Goal: Find specific page/section: Find specific page/section

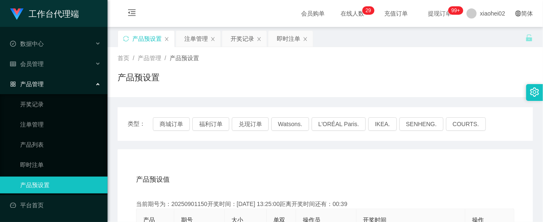
click at [375, 59] on div "首页 / 产品管理 / 产品预设置 /" at bounding box center [326, 58] width 416 height 9
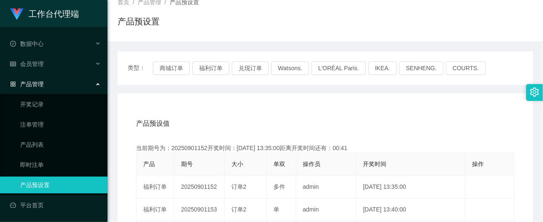
scroll to position [112, 0]
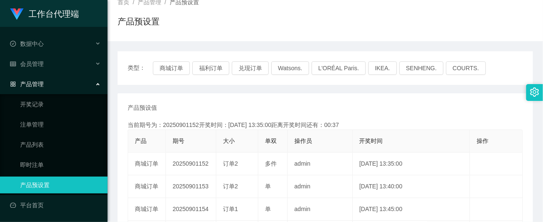
scroll to position [112, 0]
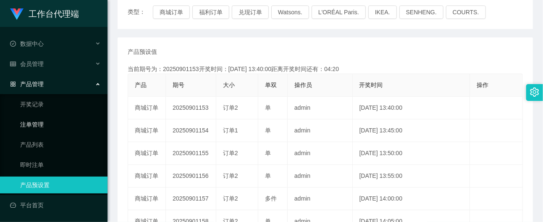
click at [47, 123] on link "注单管理" at bounding box center [60, 124] width 81 height 17
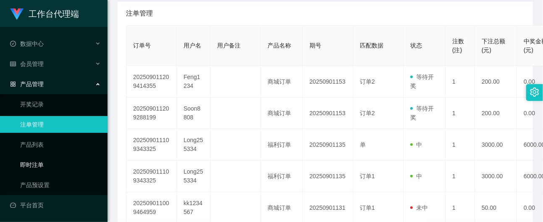
scroll to position [168, 0]
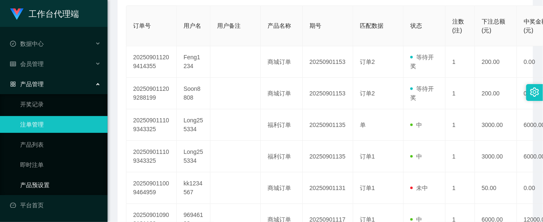
drag, startPoint x: 34, startPoint y: 176, endPoint x: 44, endPoint y: 173, distance: 10.0
click at [34, 176] on link "产品预设置" at bounding box center [60, 184] width 81 height 17
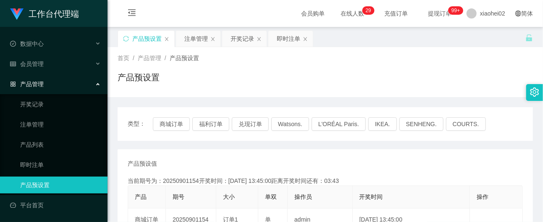
scroll to position [112, 0]
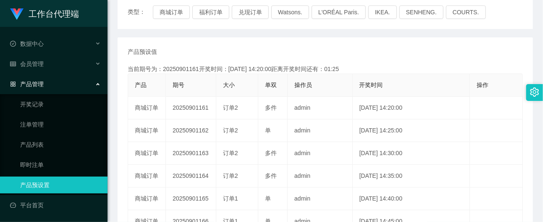
drag, startPoint x: 70, startPoint y: 179, endPoint x: 65, endPoint y: 150, distance: 28.6
click at [70, 179] on link "产品预设置" at bounding box center [60, 184] width 81 height 17
click at [39, 117] on link "注单管理" at bounding box center [60, 124] width 81 height 17
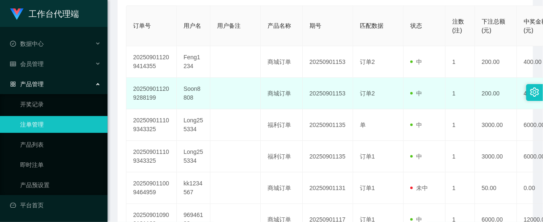
scroll to position [224, 0]
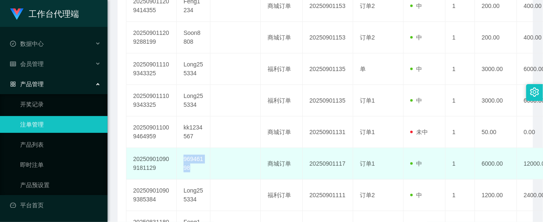
drag, startPoint x: 192, startPoint y: 170, endPoint x: 181, endPoint y: 163, distance: 13.4
click at [181, 163] on td "96946198" at bounding box center [194, 164] width 34 height 32
copy td "96946198"
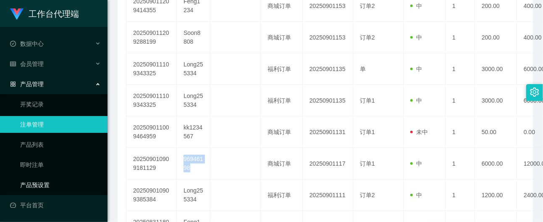
click at [41, 178] on link "产品预设置" at bounding box center [60, 184] width 81 height 17
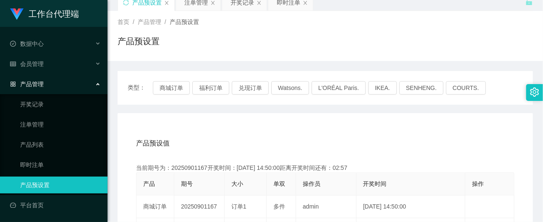
scroll to position [112, 0]
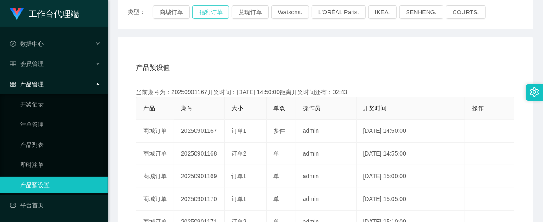
click at [213, 9] on button "福利订单" at bounding box center [210, 11] width 37 height 13
click at [42, 118] on link "注单管理" at bounding box center [60, 124] width 81 height 17
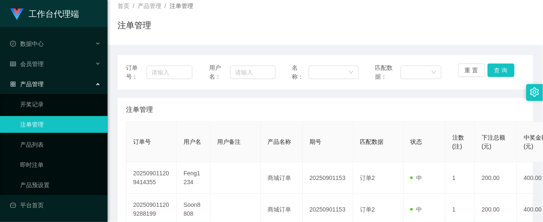
scroll to position [112, 0]
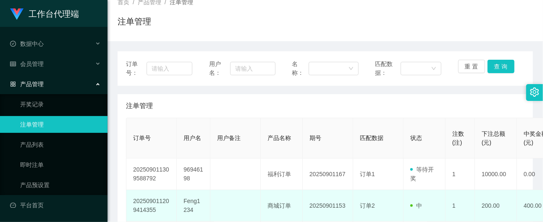
scroll to position [112, 0]
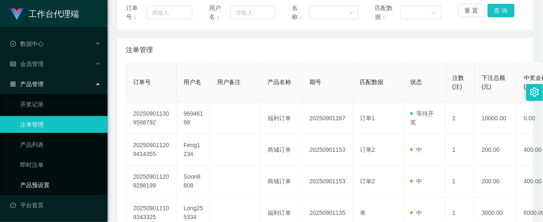
click at [39, 179] on link "产品预设置" at bounding box center [60, 184] width 81 height 17
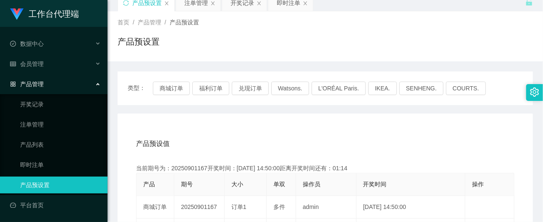
scroll to position [56, 0]
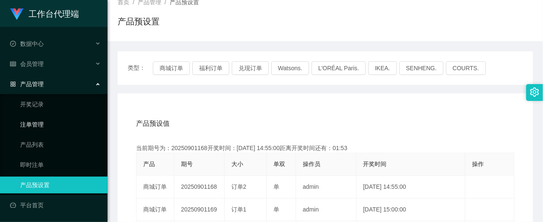
click at [41, 119] on link "注单管理" at bounding box center [60, 124] width 81 height 17
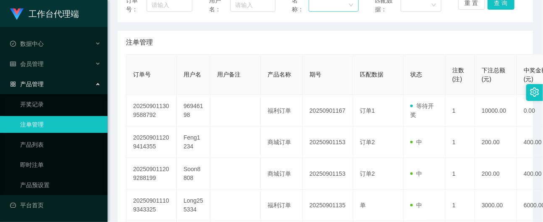
scroll to position [56, 0]
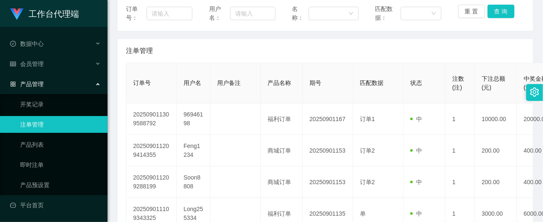
scroll to position [112, 0]
click at [515, 34] on div "订单号： 用户名： 名称： 匹配数据： 重 置 查 询 注单管理 订单号 用户名 用户备注 产品名称 期号 匹配数据 状态 注数(注) 下注总额(元) 中奖金…" at bounding box center [326, 219] width 416 height 449
click at [43, 180] on link "产品预设置" at bounding box center [60, 184] width 81 height 17
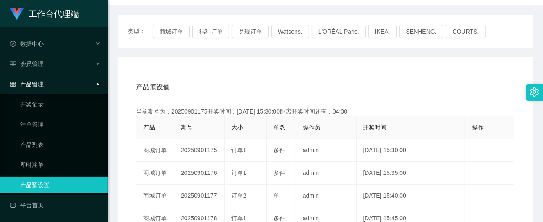
scroll to position [112, 0]
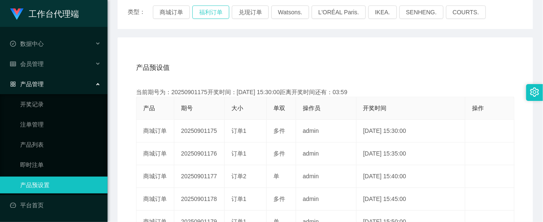
click at [216, 13] on button "福利订单" at bounding box center [210, 11] width 37 height 13
drag, startPoint x: 365, startPoint y: 61, endPoint x: 331, endPoint y: 55, distance: 34.1
click at [365, 61] on div "产品预设值 添加期号" at bounding box center [325, 68] width 379 height 24
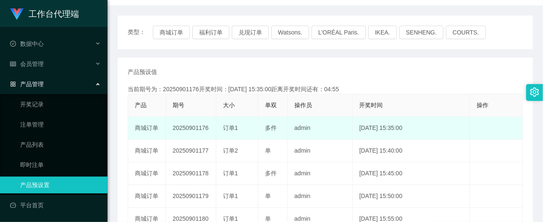
scroll to position [112, 0]
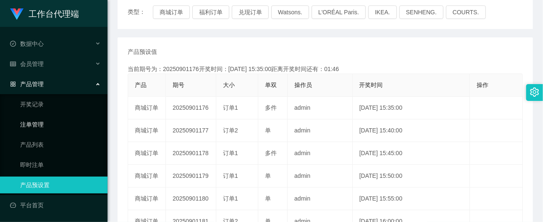
drag, startPoint x: 29, startPoint y: 124, endPoint x: 34, endPoint y: 118, distance: 7.6
click at [29, 124] on link "注单管理" at bounding box center [60, 124] width 81 height 17
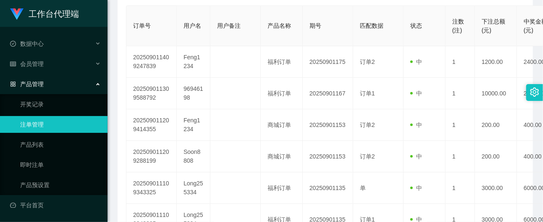
scroll to position [56, 0]
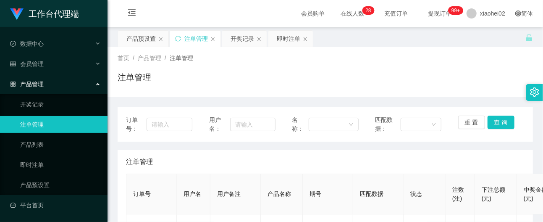
scroll to position [112, 0]
